Goal: Transaction & Acquisition: Obtain resource

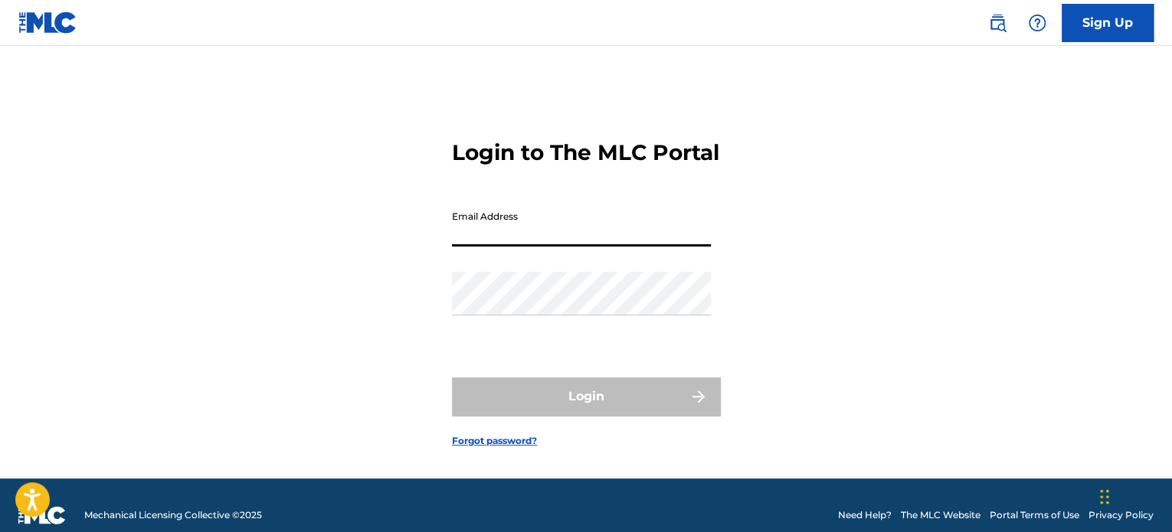
type input "[EMAIL_ADDRESS][DOMAIN_NAME]"
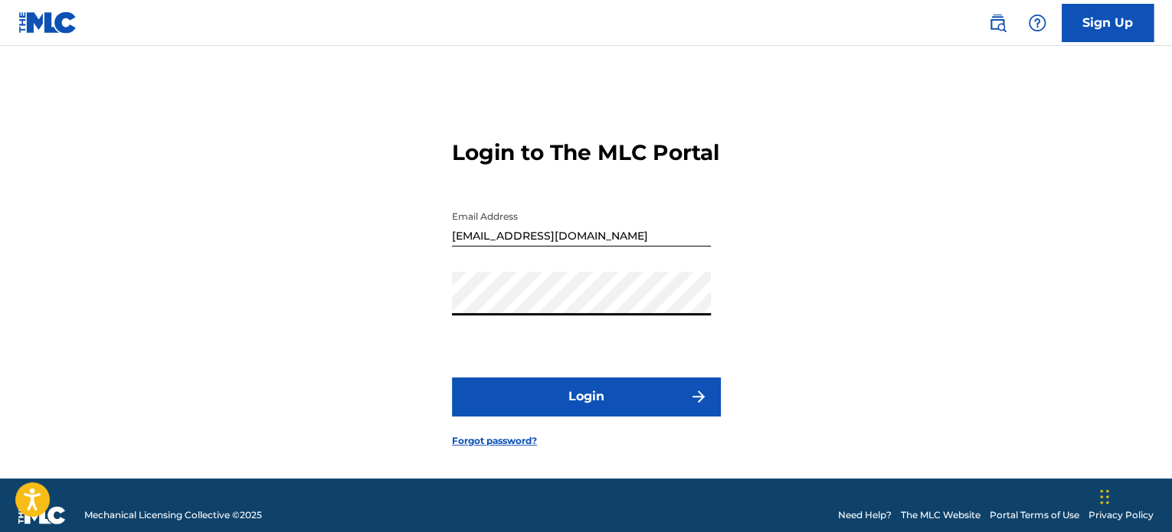
click at [572, 414] on button "Login" at bounding box center [586, 397] width 268 height 38
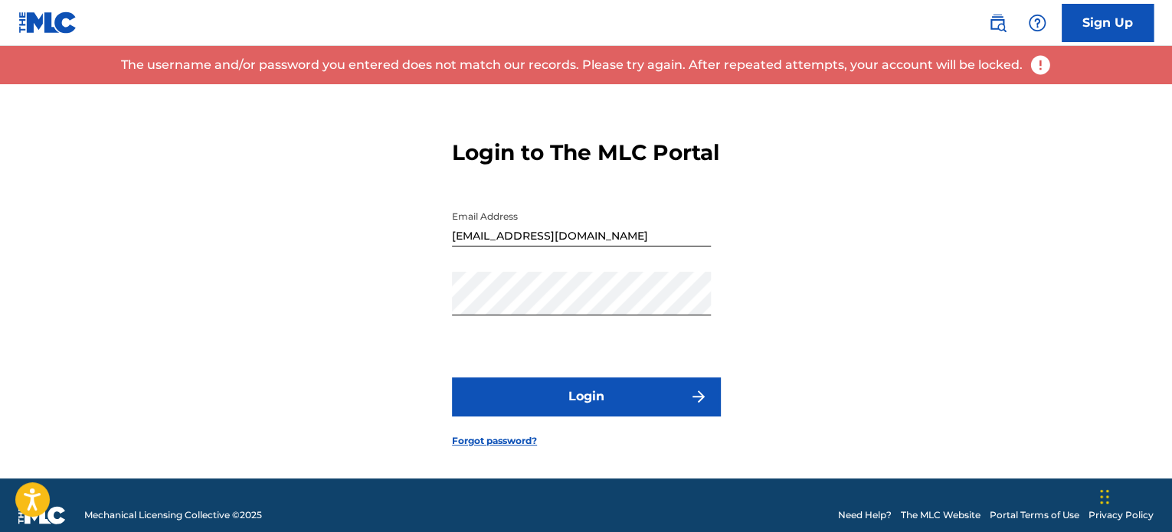
click at [499, 448] on link "Forgot password?" at bounding box center [494, 441] width 85 height 14
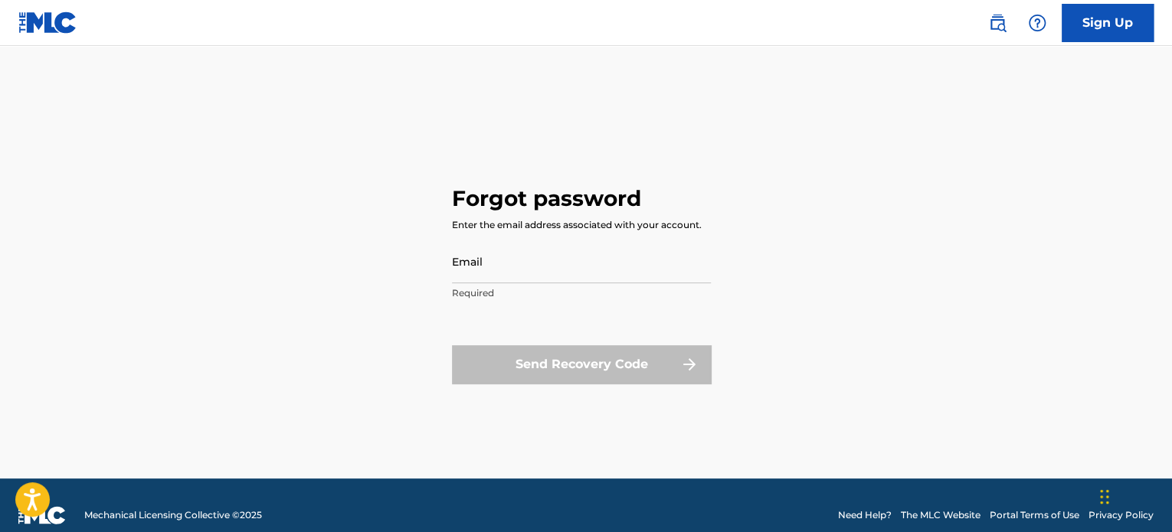
click at [550, 257] on input "Email" at bounding box center [581, 262] width 259 height 44
type input "[EMAIL_ADDRESS][DOMAIN_NAME]"
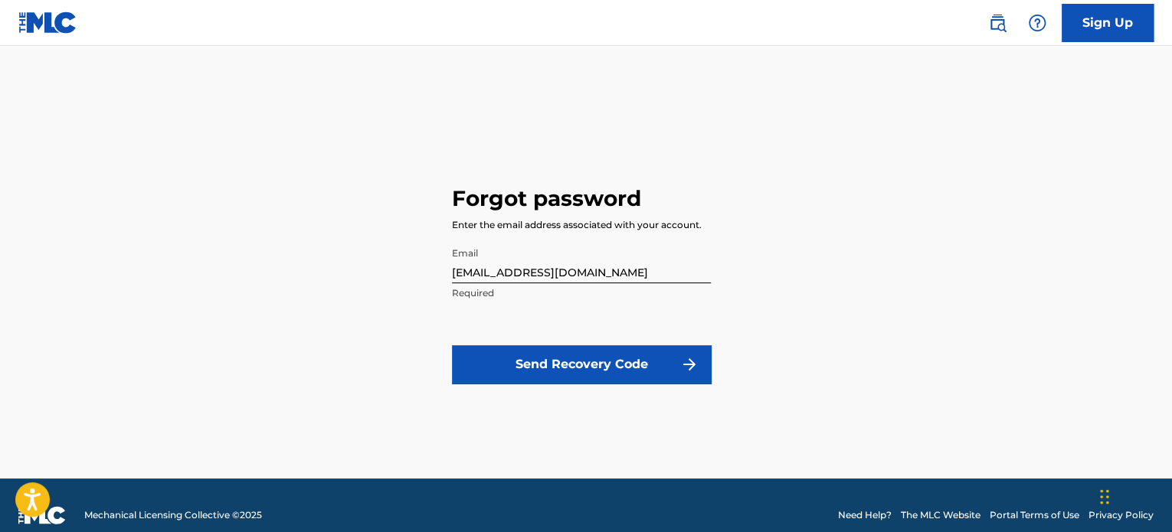
click at [560, 368] on button "Send Recovery Code" at bounding box center [581, 364] width 259 height 38
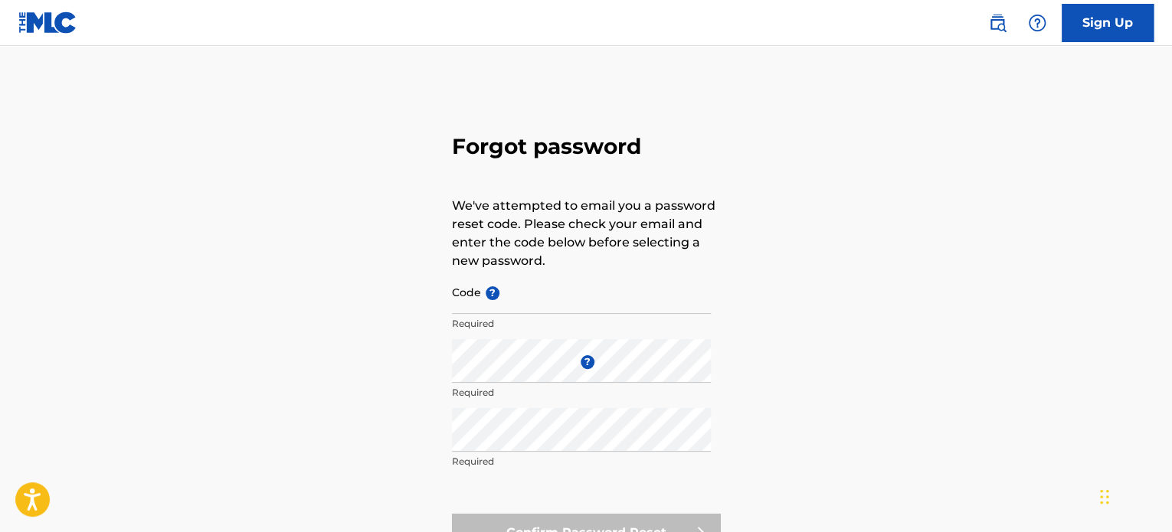
click at [518, 290] on input "Code ?" at bounding box center [581, 292] width 259 height 44
paste input "FP_7b80d033930579ccf17def87143d"
type input "FP_7b80d033930579ccf17def87143d"
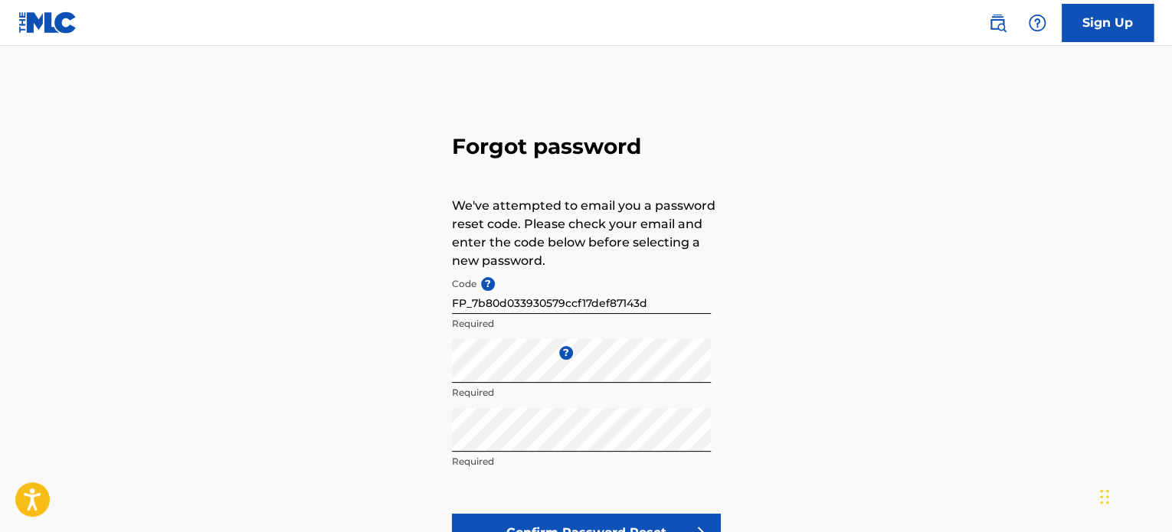
click at [590, 528] on button "Confirm Password Reset" at bounding box center [586, 533] width 268 height 38
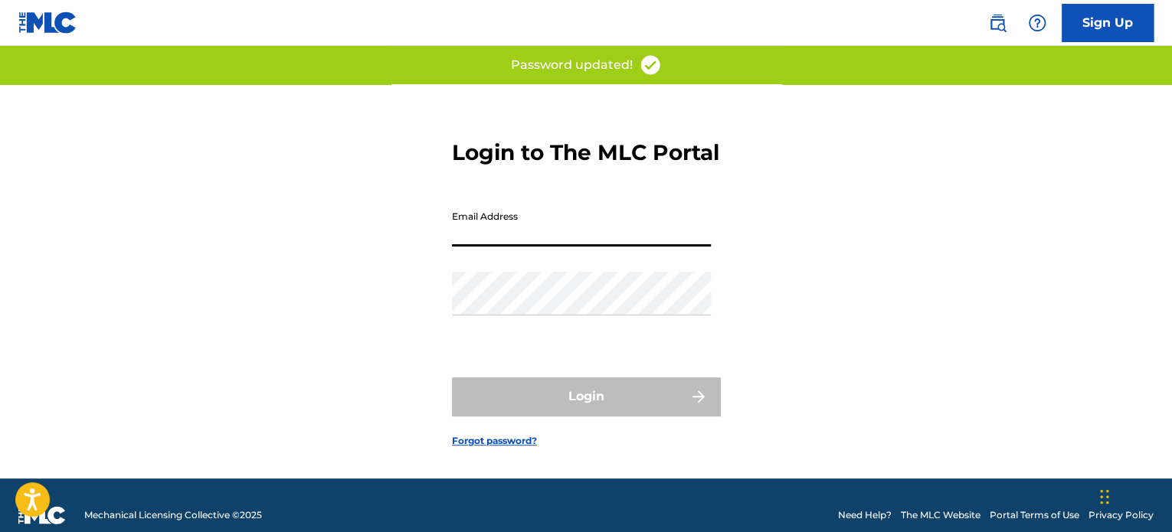
click at [573, 246] on input "Email Address" at bounding box center [581, 225] width 259 height 44
type input "[EMAIL_ADDRESS][DOMAIN_NAME]"
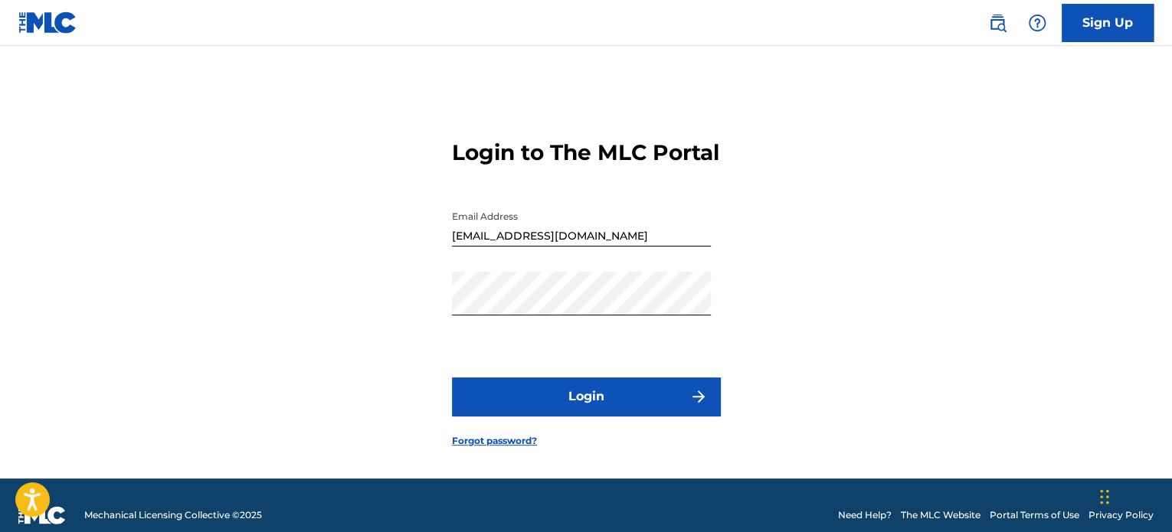
click at [567, 404] on button "Login" at bounding box center [586, 397] width 268 height 38
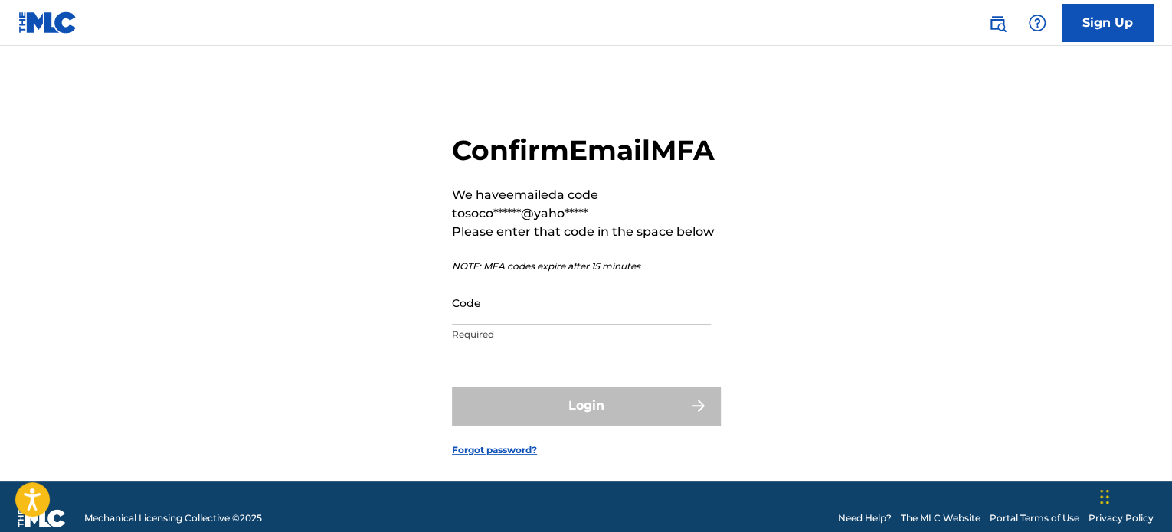
click at [502, 325] on input "Code" at bounding box center [581, 303] width 259 height 44
paste input "820124"
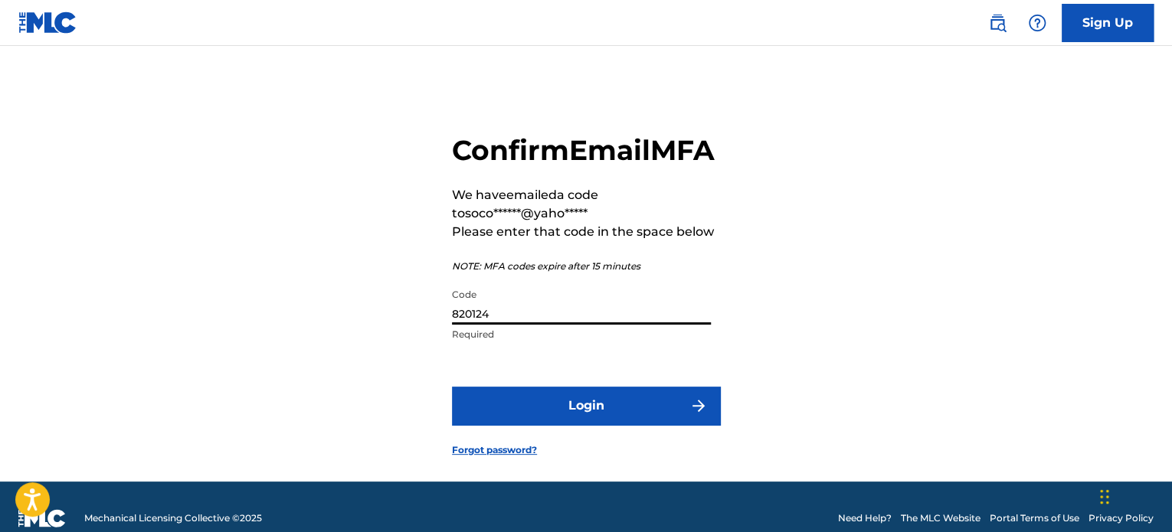
type input "820124"
click at [600, 425] on button "Login" at bounding box center [586, 406] width 268 height 38
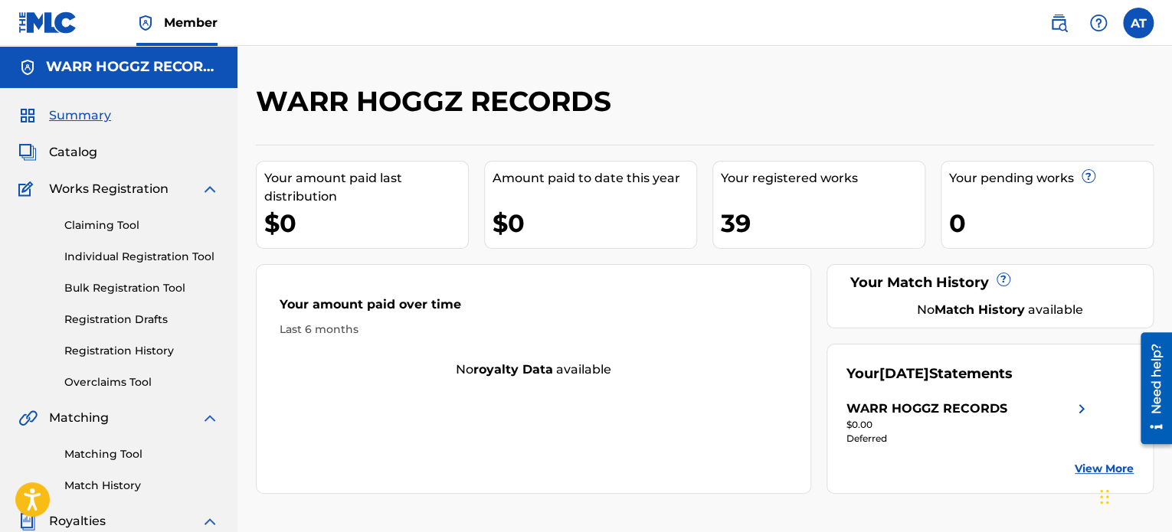
click at [77, 111] on span "Summary" at bounding box center [80, 115] width 62 height 18
click at [77, 154] on span "Catalog" at bounding box center [73, 152] width 48 height 18
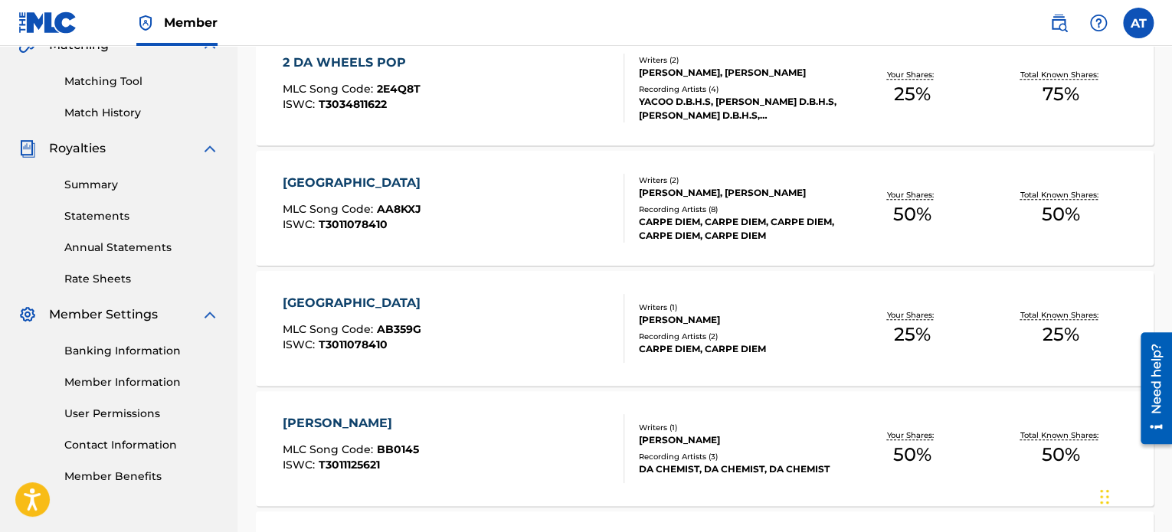
scroll to position [351, 0]
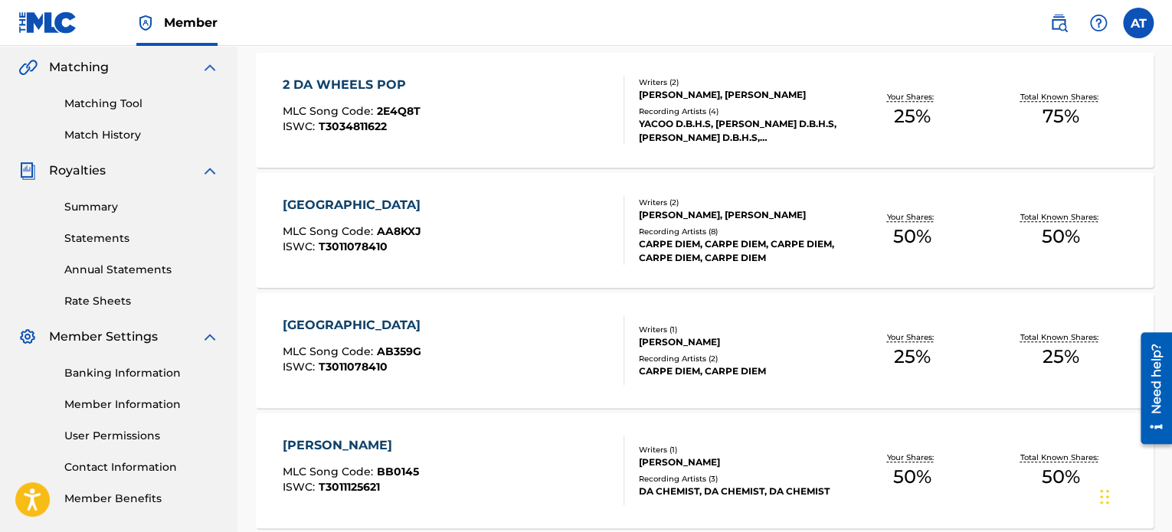
click at [110, 244] on link "Statements" at bounding box center [141, 239] width 155 height 16
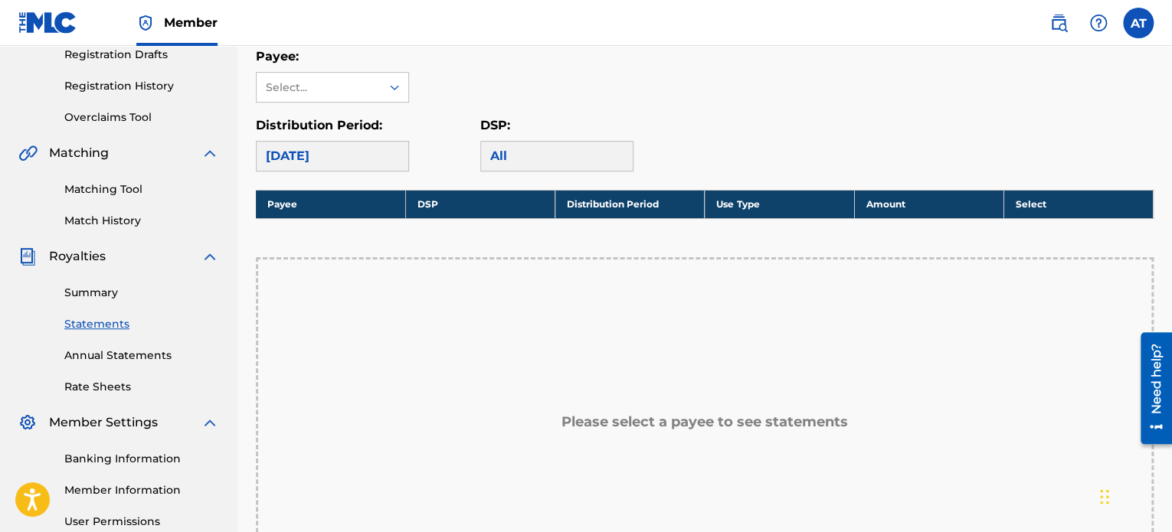
scroll to position [263, 0]
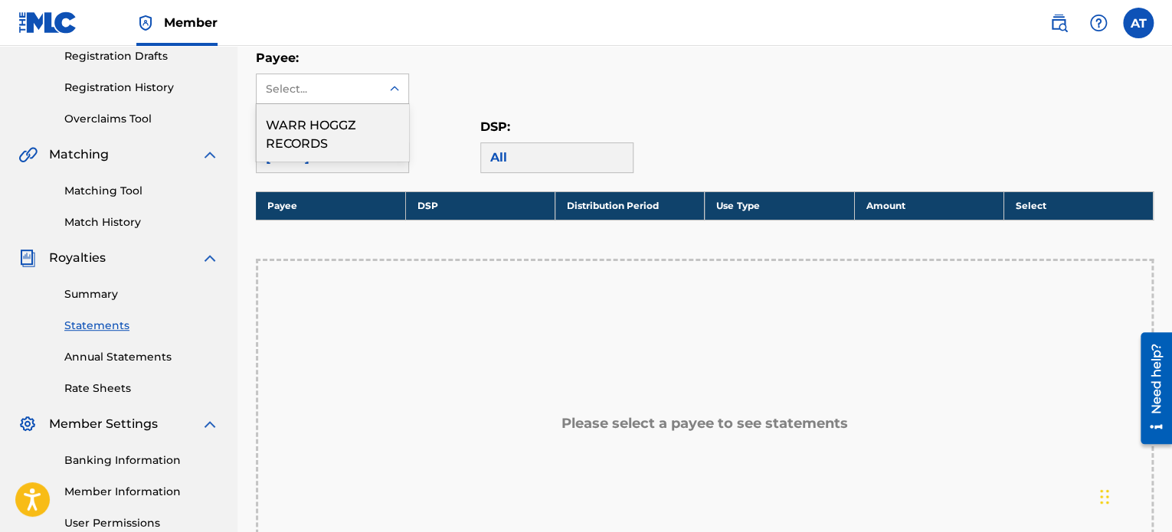
click at [404, 91] on div at bounding box center [395, 89] width 28 height 28
click at [365, 124] on div "WARR HOGGZ RECORDS" at bounding box center [333, 132] width 152 height 57
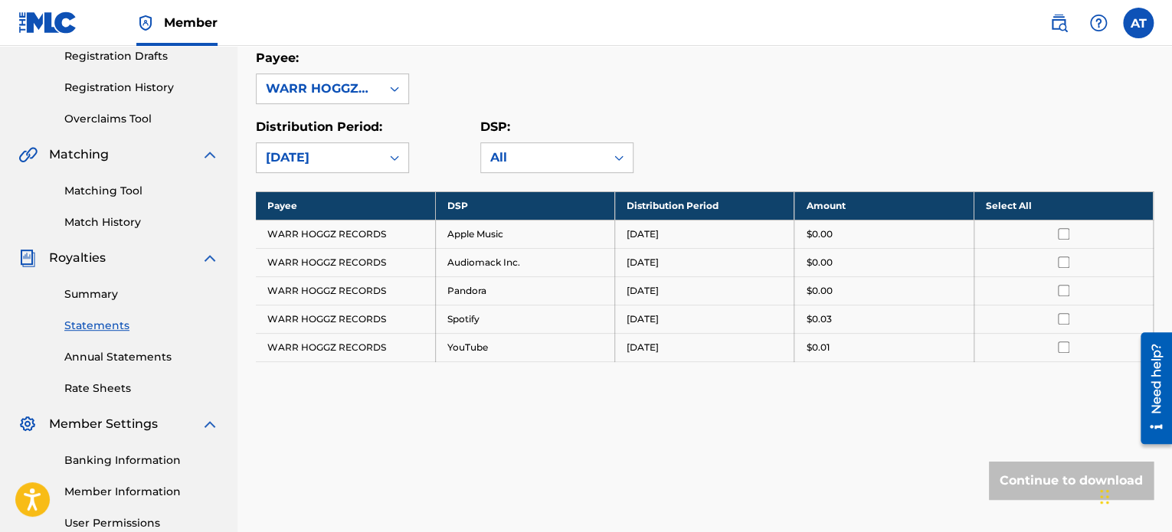
click at [156, 356] on link "Annual Statements" at bounding box center [141, 357] width 155 height 16
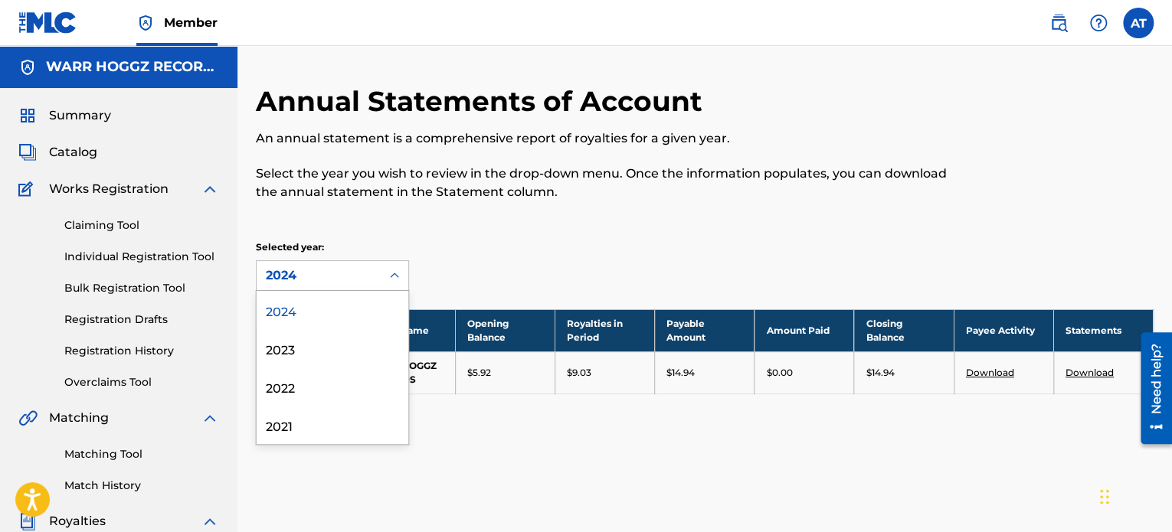
click at [401, 278] on icon at bounding box center [394, 275] width 15 height 15
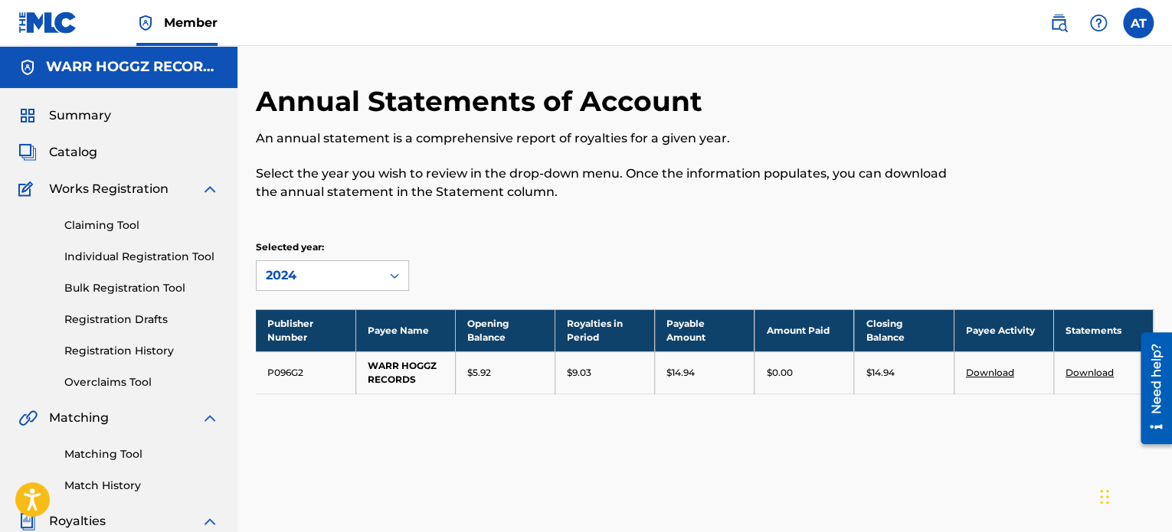
click at [542, 278] on div "Selected year: 2024" at bounding box center [705, 265] width 898 height 51
click at [978, 373] on link "Download" at bounding box center [990, 372] width 48 height 11
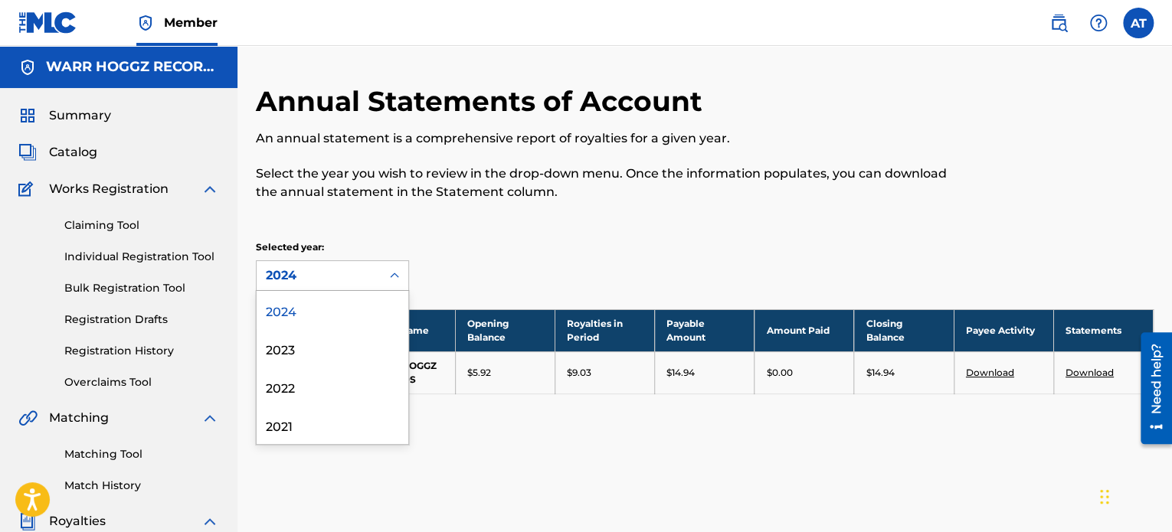
click at [395, 280] on icon at bounding box center [394, 275] width 15 height 15
click at [309, 352] on div "2023" at bounding box center [333, 348] width 152 height 38
click at [398, 275] on icon at bounding box center [394, 275] width 15 height 15
click at [363, 316] on div "2024" at bounding box center [333, 310] width 152 height 38
